Goal: Check status: Check status

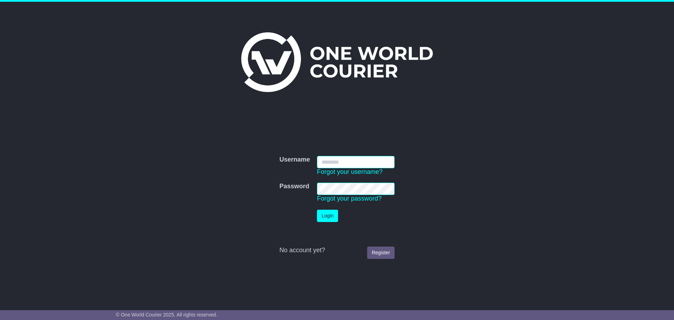
type input "****"
click at [330, 215] on button "Login" at bounding box center [327, 216] width 21 height 12
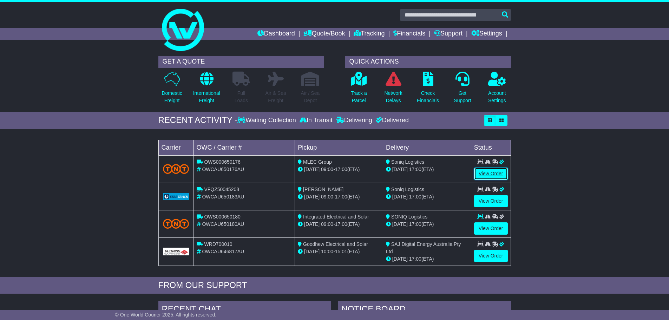
click at [480, 176] on link "View Order" at bounding box center [491, 173] width 34 height 12
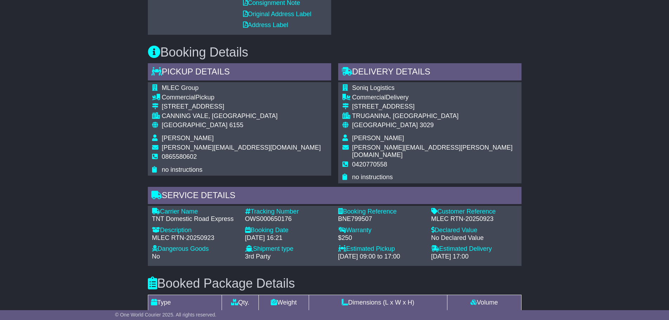
scroll to position [316, 0]
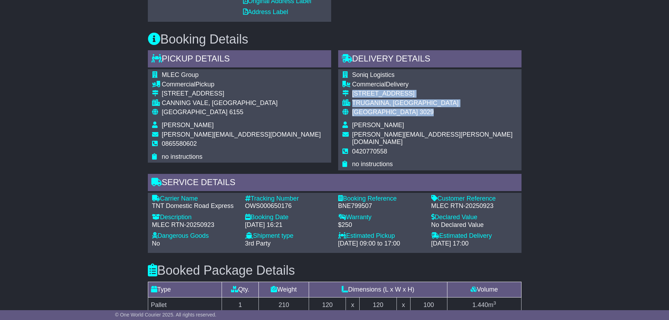
drag, startPoint x: 353, startPoint y: 93, endPoint x: 392, endPoint y: 111, distance: 43.7
click at [392, 111] on tbody "Soniq Logistics Commercial Delivery [STREET_ADDRESS] [GEOGRAPHIC_DATA], [GEOGRA…" at bounding box center [429, 119] width 175 height 97
click at [363, 115] on span "[GEOGRAPHIC_DATA]" at bounding box center [385, 111] width 66 height 7
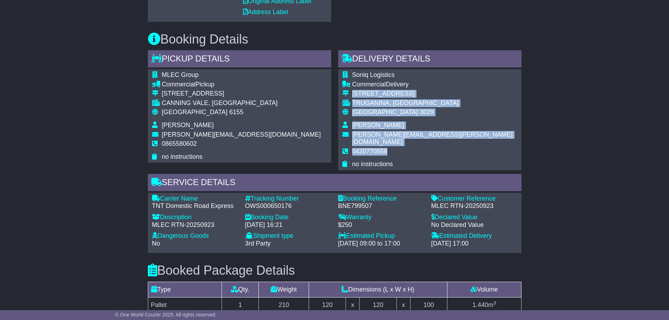
drag, startPoint x: 353, startPoint y: 94, endPoint x: 387, endPoint y: 141, distance: 58.6
click at [387, 141] on tbody "Soniq Logistics Commercial Delivery [STREET_ADDRESS] [GEOGRAPHIC_DATA], [GEOGRA…" at bounding box center [429, 119] width 175 height 97
copy tbody "[STREET_ADDRESS] [PERSON_NAME] [PERSON_NAME][EMAIL_ADDRESS][PERSON_NAME][DOMAIN…"
